Goal: Task Accomplishment & Management: Manage account settings

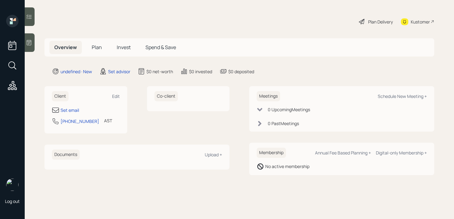
click at [33, 43] on div at bounding box center [30, 42] width 10 height 19
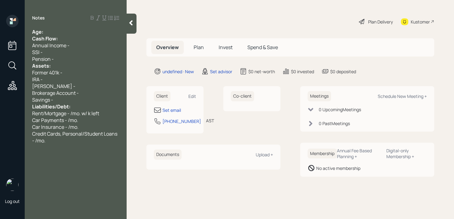
click at [80, 34] on div "Age:" at bounding box center [75, 31] width 87 height 7
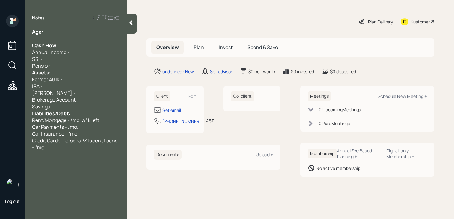
click at [68, 63] on div "Pension -" at bounding box center [75, 65] width 87 height 7
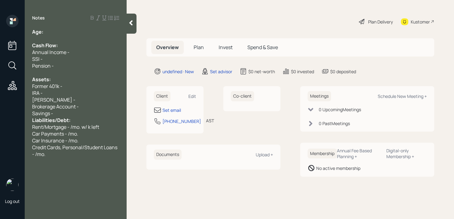
click at [74, 111] on div "Savings -" at bounding box center [75, 113] width 87 height 7
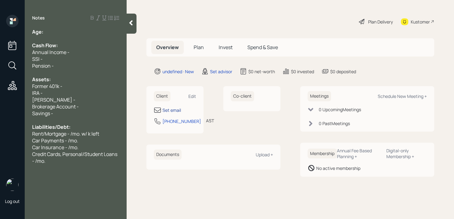
click at [167, 110] on div "Set email" at bounding box center [172, 110] width 19 height 6
select select "America/Anchorage"
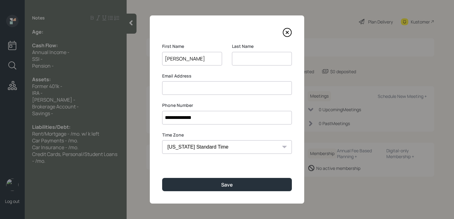
type input "[PERSON_NAME]"
click at [266, 60] on input at bounding box center [262, 59] width 60 height 14
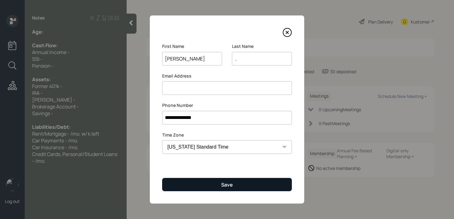
type input ".."
click at [214, 185] on button "Save" at bounding box center [227, 184] width 130 height 13
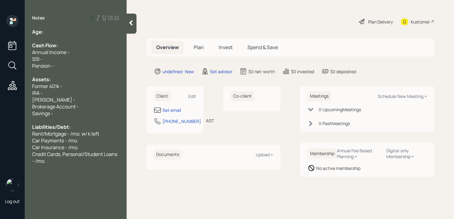
click at [95, 90] on div "IRA -" at bounding box center [75, 93] width 87 height 7
click at [81, 50] on div "Annual Income -" at bounding box center [75, 52] width 87 height 7
click at [65, 74] on div at bounding box center [75, 72] width 87 height 7
click at [68, 89] on div "Age: Cash Flow: Annual Income - SSI - Pension - Assets: Former 401k - IRA - [PE…" at bounding box center [75, 96] width 87 height 136
click at [70, 87] on div "Former 401k -" at bounding box center [75, 86] width 87 height 7
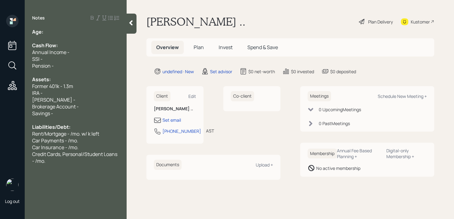
click at [60, 87] on span "Former 401k - 1.3m" at bounding box center [52, 86] width 41 height 7
click at [50, 91] on div "IRA -" at bounding box center [75, 93] width 87 height 7
drag, startPoint x: 50, startPoint y: 91, endPoint x: 3, endPoint y: 91, distance: 47.0
click at [7, 91] on div "Log out Notes Age: Cash Flow: Annual Income - SSI - Pension - Assets: Former 40…" at bounding box center [227, 109] width 454 height 219
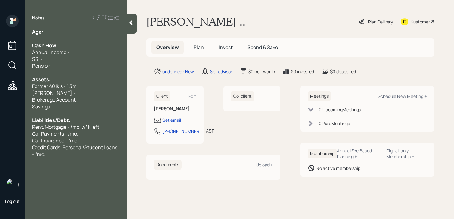
click at [66, 99] on span "Brokerage Account -" at bounding box center [55, 99] width 47 height 7
click at [92, 100] on div "Brokerage Account -" at bounding box center [75, 99] width 87 height 7
click at [91, 103] on div "Savings -" at bounding box center [75, 106] width 87 height 7
click at [73, 106] on div "Savings - 150kk" at bounding box center [75, 106] width 87 height 7
drag, startPoint x: 62, startPoint y: 96, endPoint x: 0, endPoint y: 96, distance: 61.5
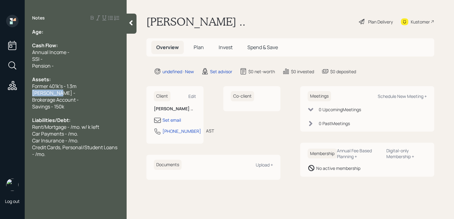
click at [0, 96] on div "Log out Notes Age: Cash Flow: Annual Income - SSI - Pension - Assets: Former 40…" at bounding box center [227, 109] width 454 height 219
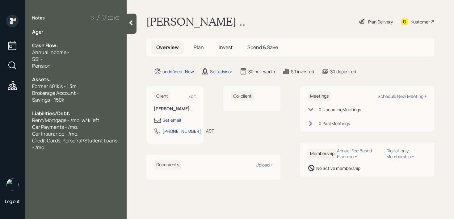
click at [74, 32] on div "Age:" at bounding box center [75, 31] width 87 height 7
drag, startPoint x: 54, startPoint y: 28, endPoint x: 44, endPoint y: 29, distance: 10.6
click at [44, 29] on div "Age: [DEMOGRAPHIC_DATA]" at bounding box center [75, 31] width 87 height 7
click at [76, 30] on div "Age: [DEMOGRAPHIC_DATA]" at bounding box center [75, 31] width 87 height 7
click at [59, 85] on span "Former 401k's - 1.3m" at bounding box center [54, 86] width 45 height 7
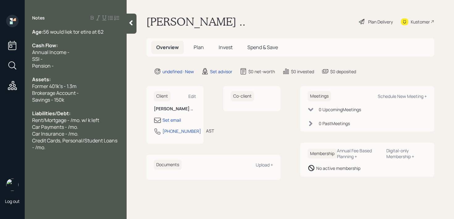
click at [71, 82] on div "Assets:" at bounding box center [75, 79] width 87 height 7
click at [73, 67] on div "Pension -" at bounding box center [75, 65] width 87 height 7
click at [80, 93] on div "Brokerage Account -" at bounding box center [75, 93] width 87 height 7
drag, startPoint x: 84, startPoint y: 93, endPoint x: 0, endPoint y: 93, distance: 84.1
click at [0, 93] on div "Log out Notes Age: [DEMOGRAPHIC_DATA] would liek tor etire at 62 Cash Flow: Ann…" at bounding box center [227, 109] width 454 height 219
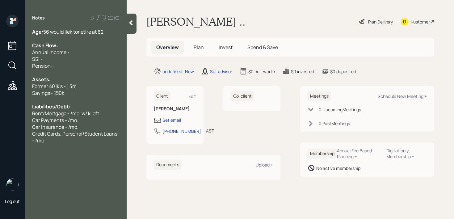
click at [74, 53] on div "Annual Income -" at bounding box center [75, 52] width 87 height 7
click at [107, 35] on div "Age: [DEMOGRAPHIC_DATA] would liek tor etire at 62" at bounding box center [75, 31] width 87 height 7
click at [83, 32] on span "56 would liek tor etire at 62" at bounding box center [73, 31] width 60 height 7
click at [72, 32] on span "56 would liek to retire at 62" at bounding box center [73, 31] width 60 height 7
click at [107, 35] on div at bounding box center [75, 38] width 87 height 7
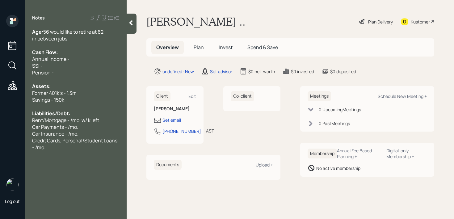
click at [70, 96] on div "Savings - 150k" at bounding box center [75, 99] width 87 height 7
drag, startPoint x: 46, startPoint y: 118, endPoint x: 39, endPoint y: 118, distance: 7.1
click at [39, 118] on span "Rent/Mortgage - /mo. w/ k left" at bounding box center [65, 120] width 67 height 7
click at [59, 118] on span "Mortgage - /mo. w/ k left" at bounding box center [59, 120] width 54 height 7
click at [70, 129] on span "Car Payments - /mo." at bounding box center [55, 127] width 46 height 7
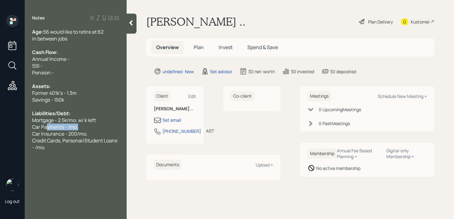
drag, startPoint x: 83, startPoint y: 127, endPoint x: 0, endPoint y: 125, distance: 83.2
click at [0, 125] on div "Log out Notes Age: [DEMOGRAPHIC_DATA] would like to retire at 62 in between job…" at bounding box center [227, 109] width 454 height 219
click at [78, 100] on div "Savings - 150k" at bounding box center [75, 99] width 87 height 7
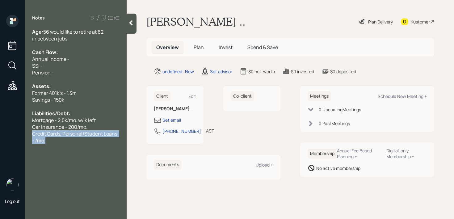
drag, startPoint x: 65, startPoint y: 141, endPoint x: 30, endPoint y: 134, distance: 35.5
click at [30, 134] on div "Age: [DEMOGRAPHIC_DATA] would like to retire at 62 in between jobs Cash Flow: A…" at bounding box center [76, 86] width 102 height 116
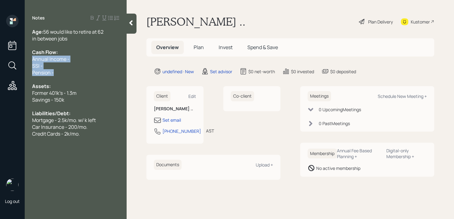
drag, startPoint x: 60, startPoint y: 74, endPoint x: 22, endPoint y: 62, distance: 40.2
click at [22, 62] on div "Log out Notes Age: [DEMOGRAPHIC_DATA] would like to retire at 62 in between job…" at bounding box center [227, 109] width 454 height 219
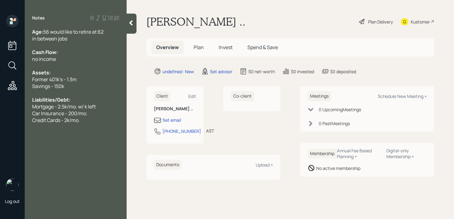
click at [107, 118] on div "Credit Cards - 2k/mo." at bounding box center [75, 120] width 87 height 7
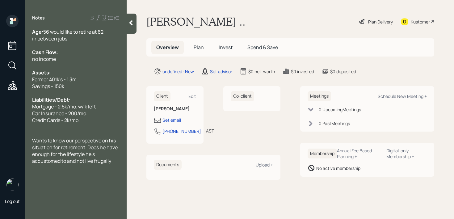
click at [169, 116] on div "Client Edit [PERSON_NAME] .. Set email [PHONE_NUMBER] AST Currently 10:38 AM" at bounding box center [175, 114] width 57 height 57
click at [170, 119] on div "Set email" at bounding box center [172, 120] width 19 height 6
select select "America/Anchorage"
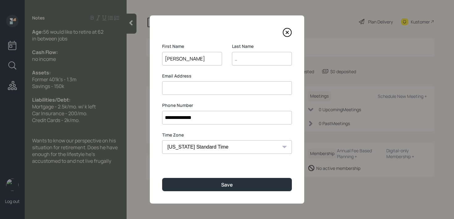
click at [239, 57] on input ".." at bounding box center [262, 59] width 60 height 14
click at [233, 85] on input at bounding box center [227, 88] width 130 height 14
click at [237, 58] on input "NcBay" at bounding box center [262, 59] width 60 height 14
type input "[PERSON_NAME]"
click at [230, 81] on input at bounding box center [227, 88] width 130 height 14
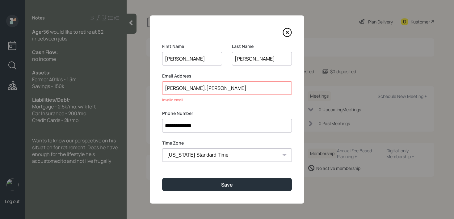
type input "[PERSON_NAME].[PERSON_NAME]"
click at [173, 60] on input "[PERSON_NAME]" at bounding box center [192, 59] width 60 height 14
type input "[PERSON_NAME]"
click at [203, 87] on input "[PERSON_NAME].[PERSON_NAME]" at bounding box center [227, 88] width 130 height 14
click at [208, 90] on input "[PERSON_NAME][EMAIL_ADDRESS][PERSON_NAME]..com" at bounding box center [227, 88] width 130 height 14
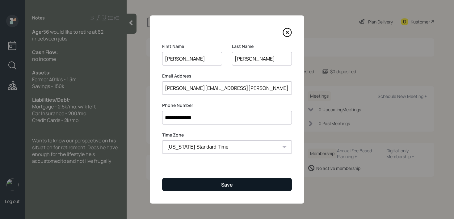
type input "[PERSON_NAME][EMAIL_ADDRESS][PERSON_NAME][DOMAIN_NAME]"
click at [253, 185] on button "Save" at bounding box center [227, 184] width 130 height 13
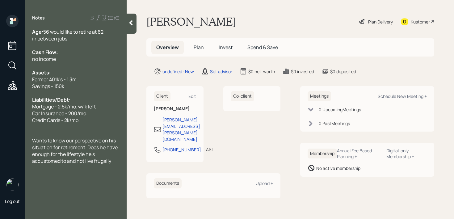
click at [413, 99] on div "Meetings Schedule New Meeting +" at bounding box center [367, 96] width 119 height 10
click at [413, 99] on div "Schedule New Meeting +" at bounding box center [402, 96] width 49 height 6
select select "round-[PERSON_NAME]"
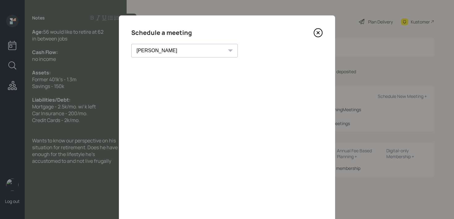
click at [318, 33] on icon at bounding box center [318, 33] width 2 height 2
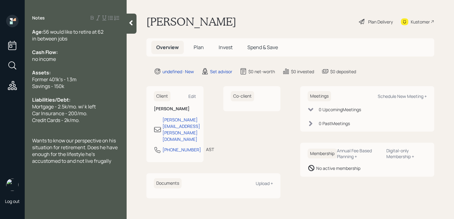
click at [427, 22] on div "Kustomer" at bounding box center [420, 22] width 19 height 6
click at [109, 161] on span "Wants to know our perspective on his situation for retirement. Does he have eno…" at bounding box center [75, 150] width 87 height 27
